Goal: Ask a question

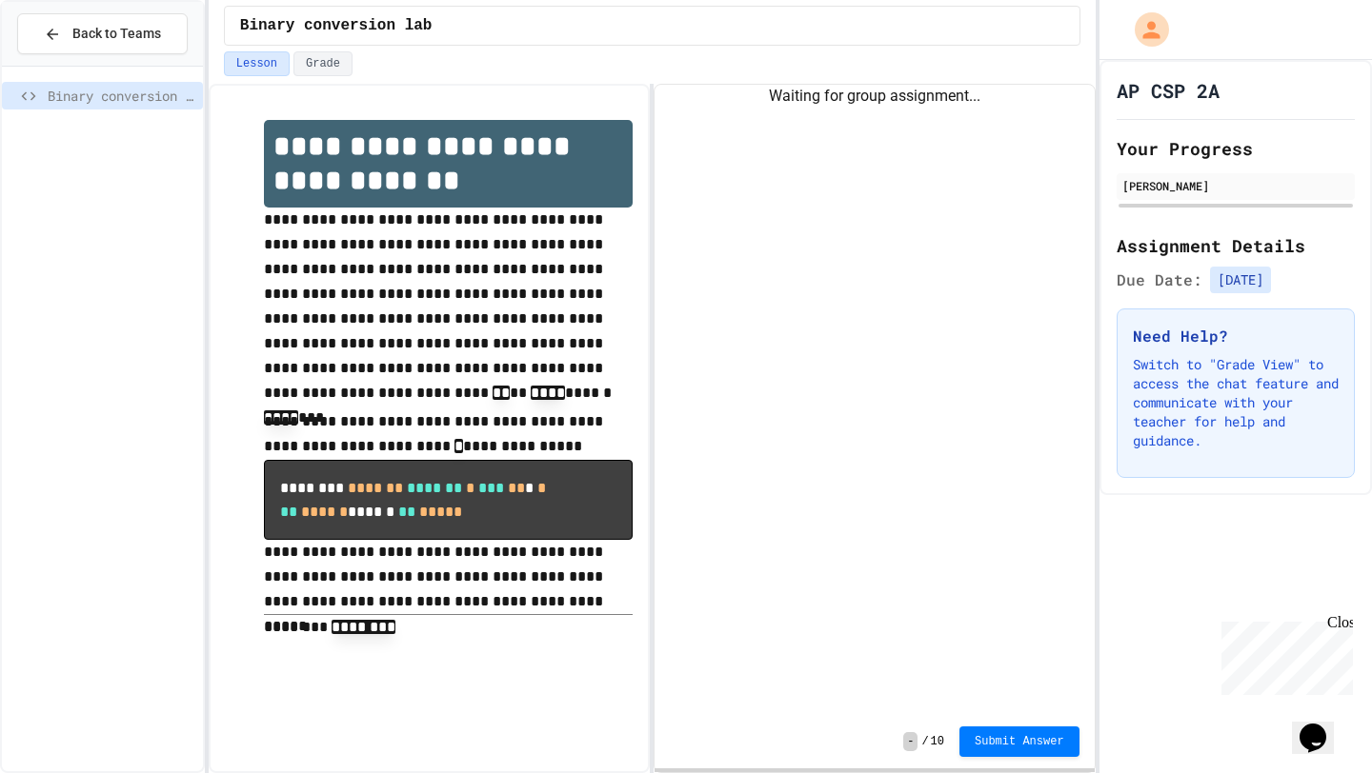
click at [117, 114] on div "Binary conversion lab" at bounding box center [102, 99] width 201 height 34
click at [142, 74] on div at bounding box center [102, 91] width 201 height 34
click at [140, 89] on span "Binary conversion lab" at bounding box center [122, 96] width 148 height 20
click at [325, 69] on button "Grade" at bounding box center [322, 63] width 59 height 25
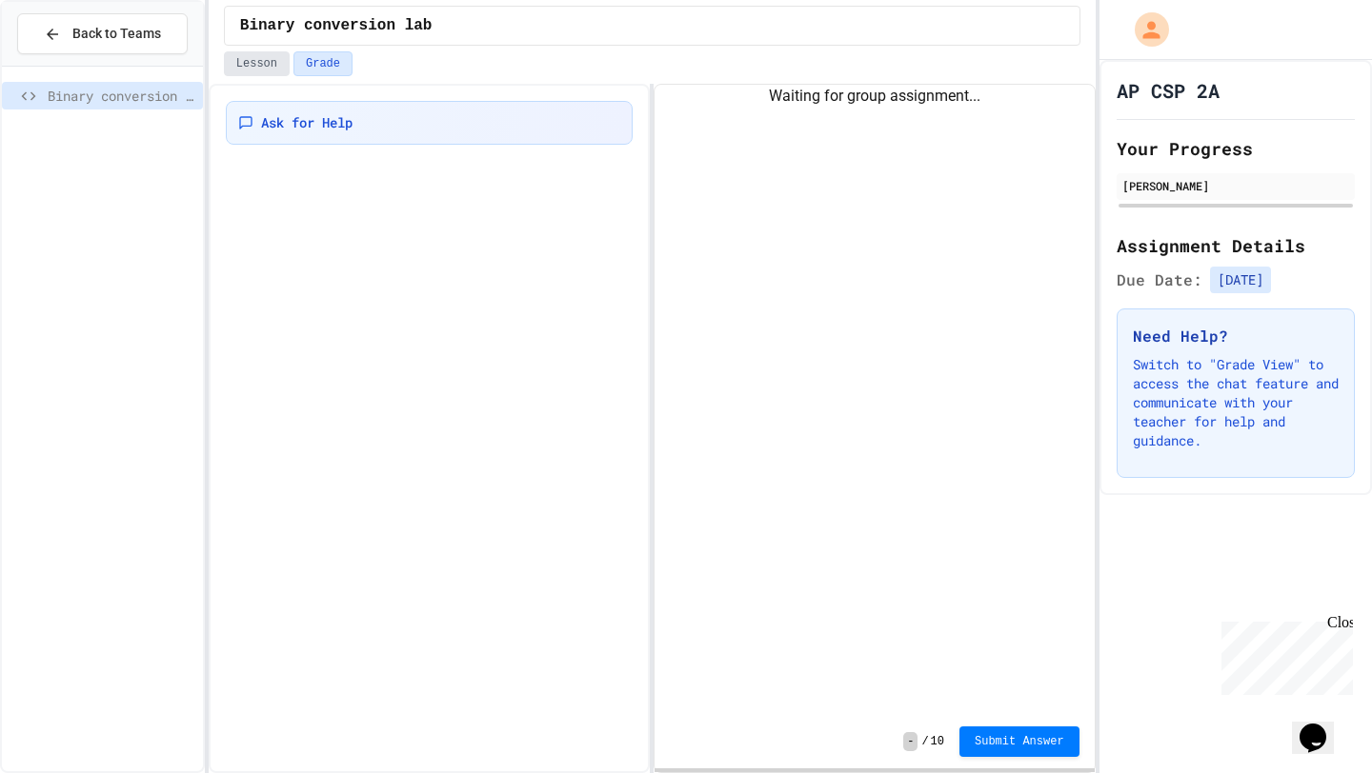
click at [253, 69] on button "Lesson" at bounding box center [257, 63] width 66 height 25
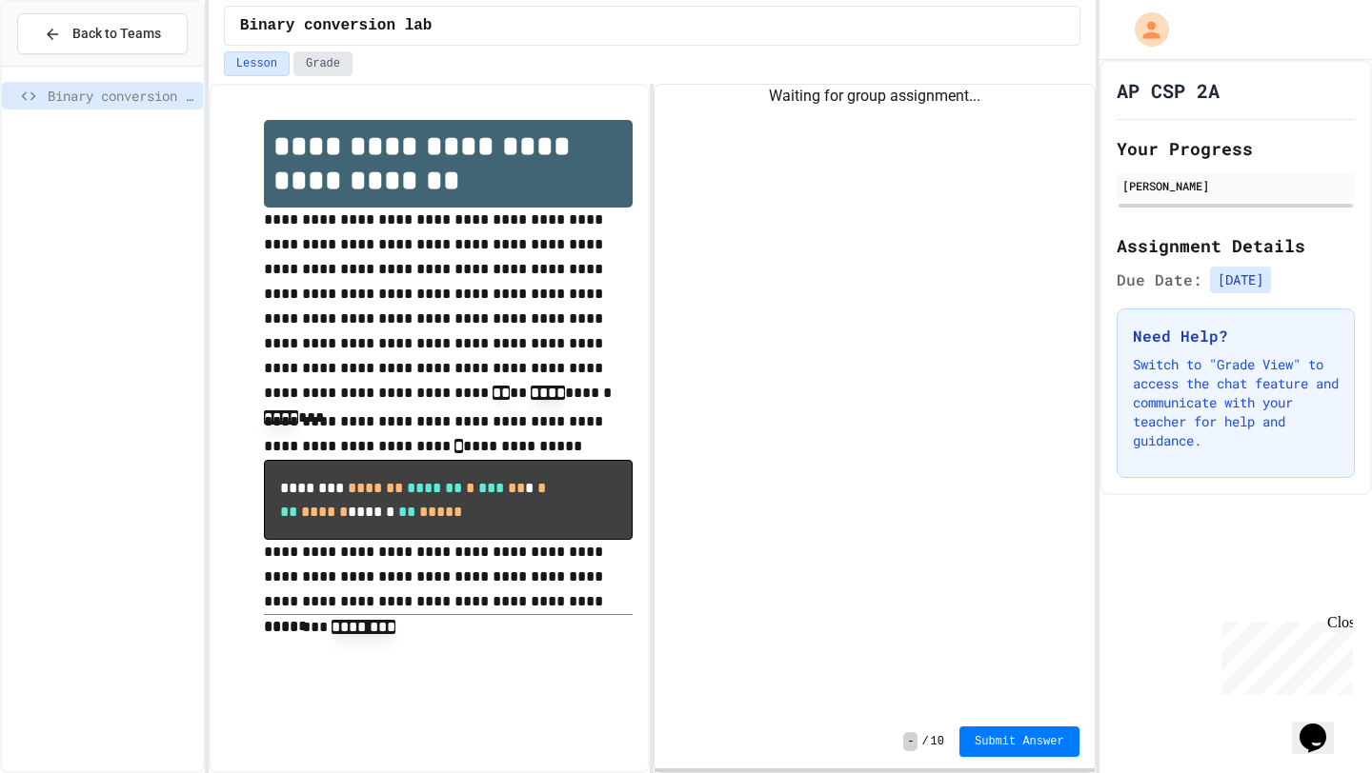
click at [305, 67] on button "Grade" at bounding box center [322, 63] width 59 height 25
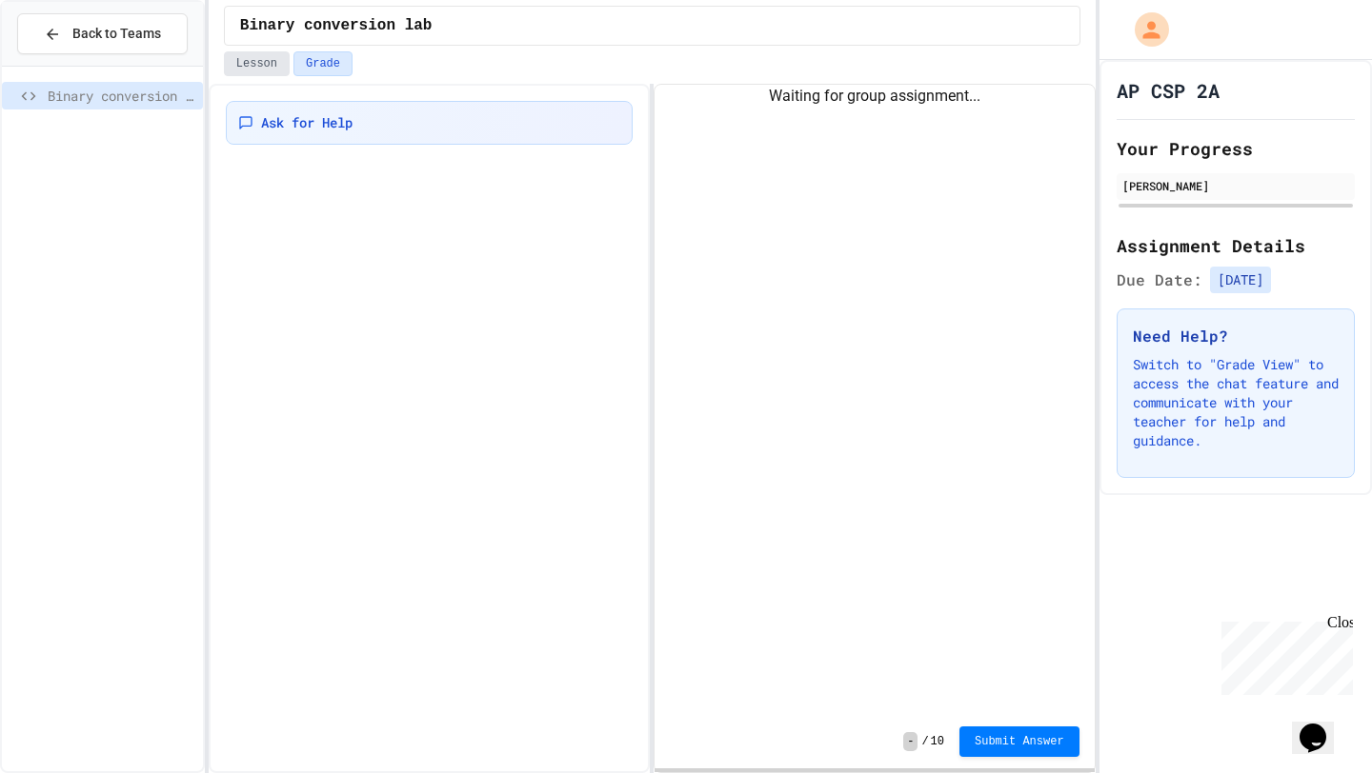
click at [250, 67] on button "Lesson" at bounding box center [257, 63] width 66 height 25
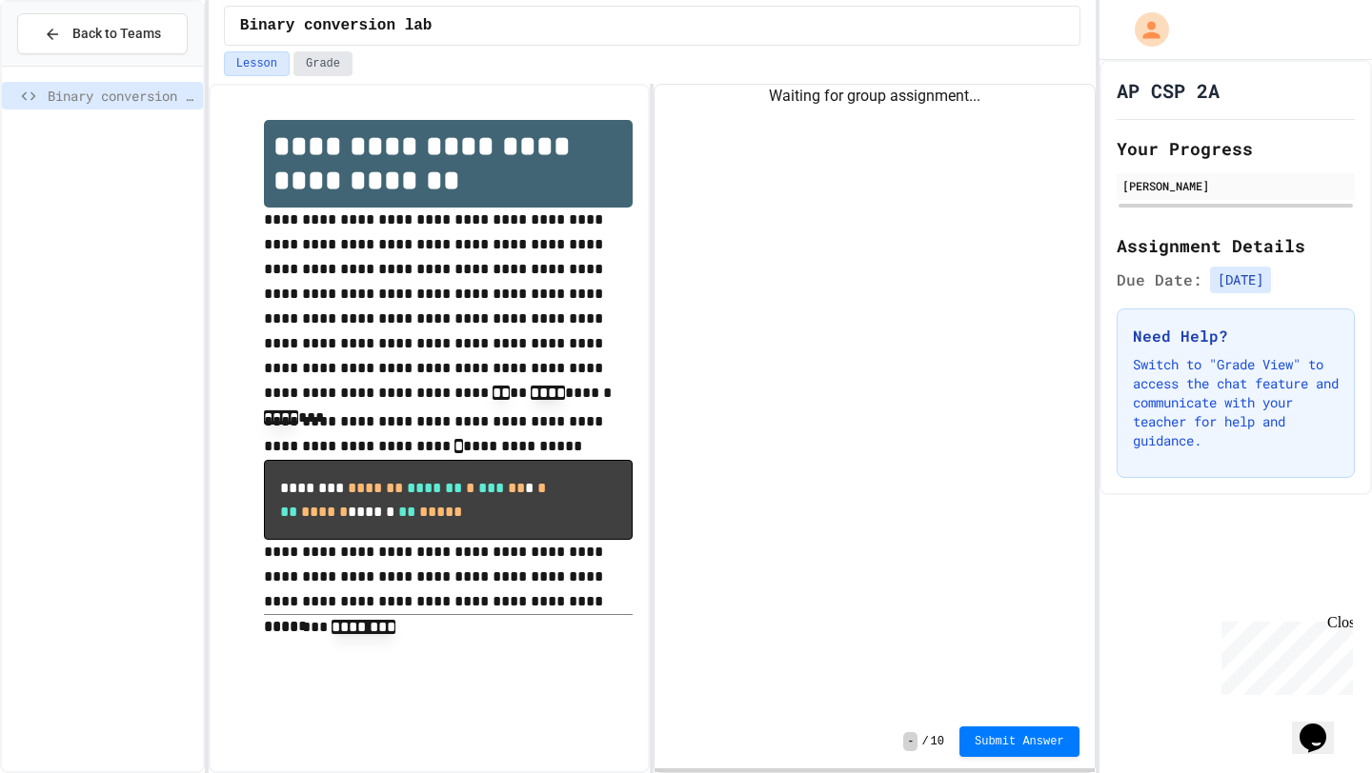
click at [319, 73] on button "Grade" at bounding box center [322, 63] width 59 height 25
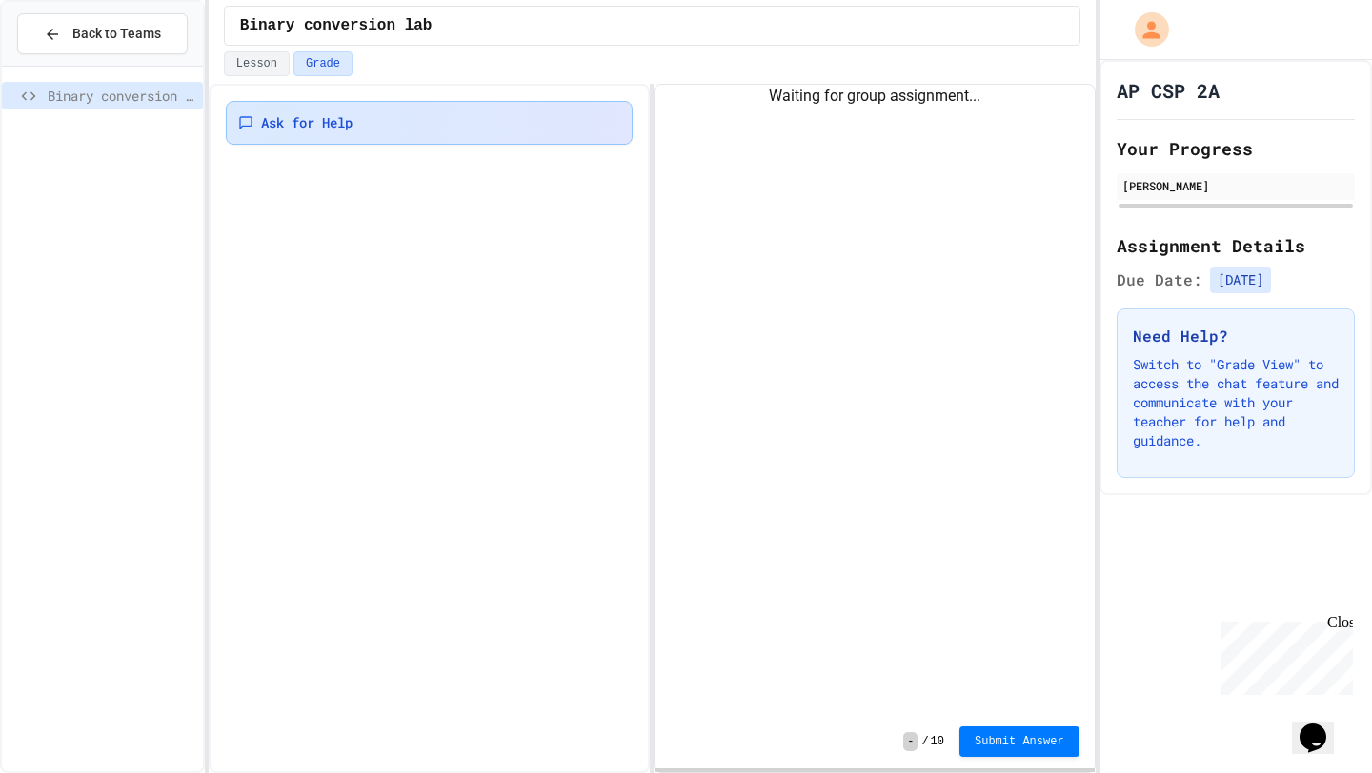
click at [321, 131] on span "Ask for Help" at bounding box center [306, 122] width 91 height 19
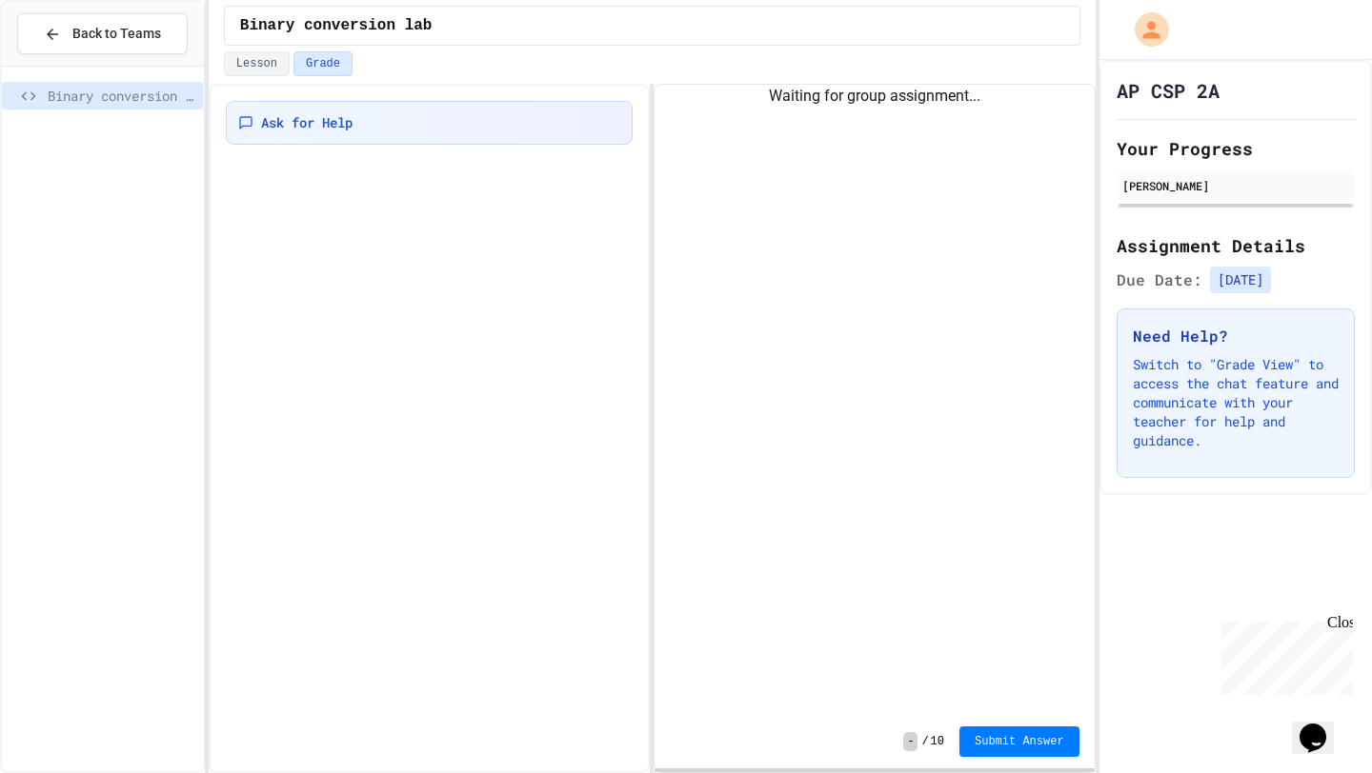
type textarea "**********"
